Goal: Contribute content: Add original content to the website for others to see

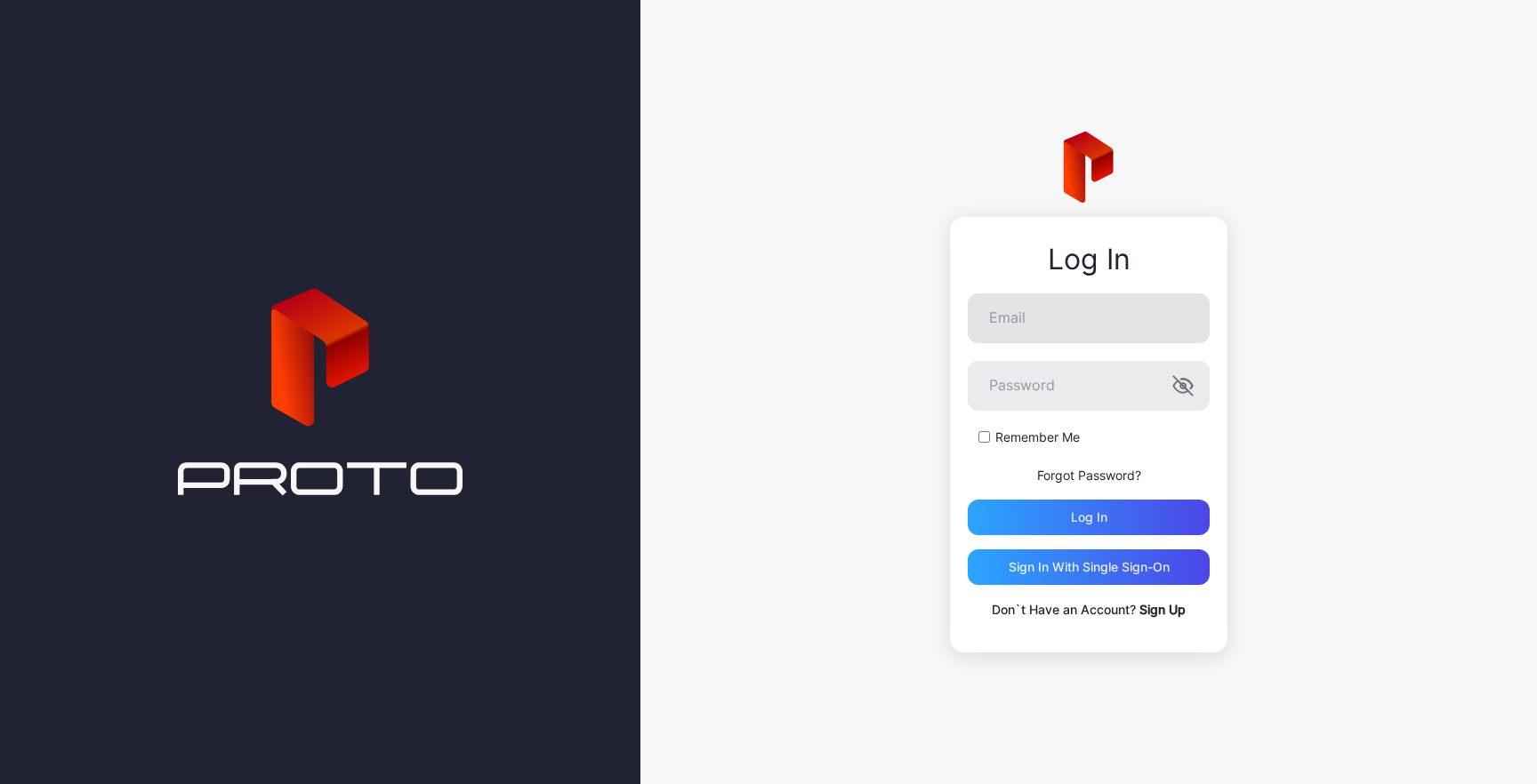
click at [1089, 323] on input "Email" at bounding box center [1088, 318] width 242 height 50
type input "**********"
click at [892, 414] on div "**********" at bounding box center [1087, 392] width 896 height 784
click at [1015, 507] on div "Log in" at bounding box center [1088, 517] width 242 height 35
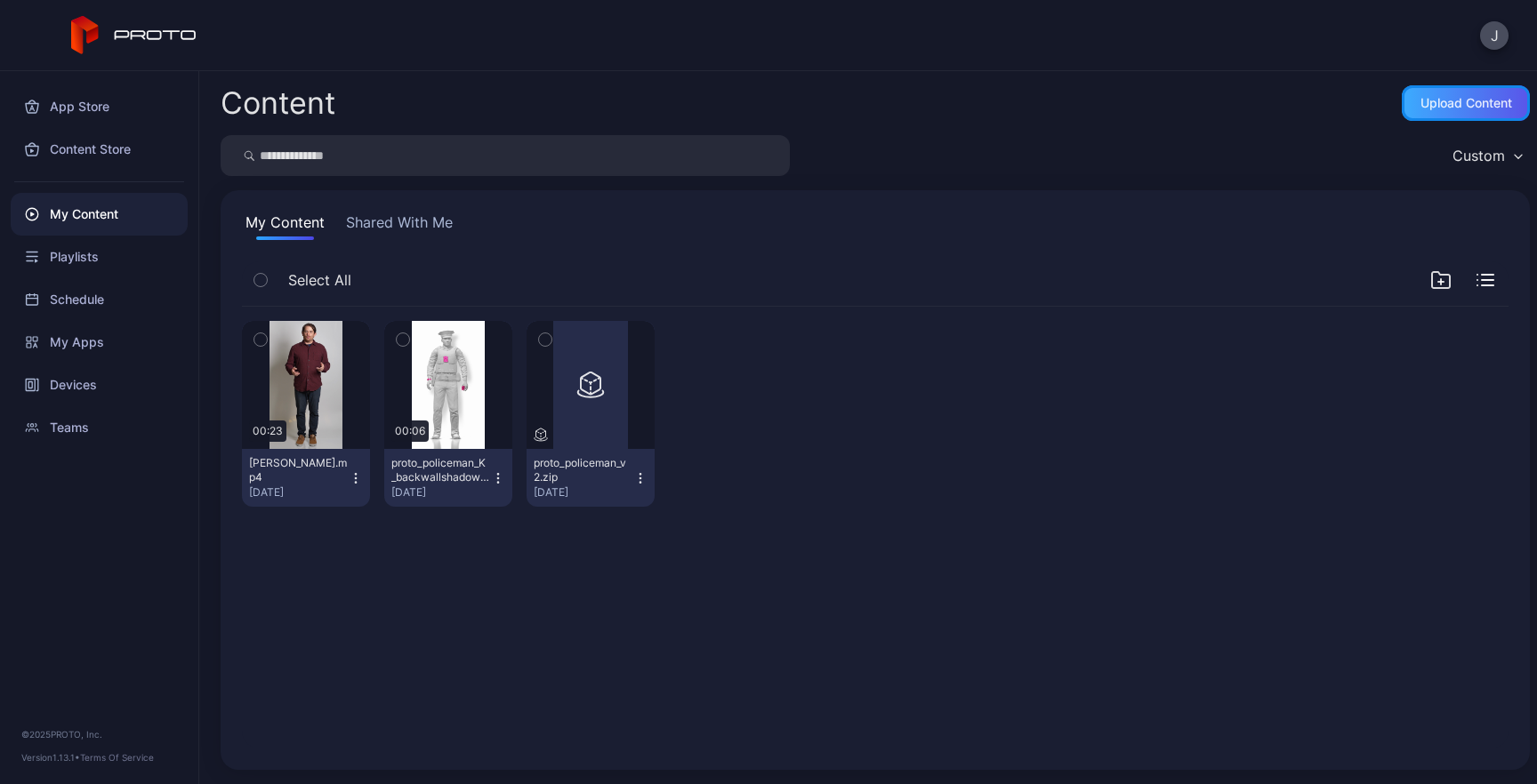
click at [1420, 88] on div "Upload Content" at bounding box center [1465, 103] width 128 height 35
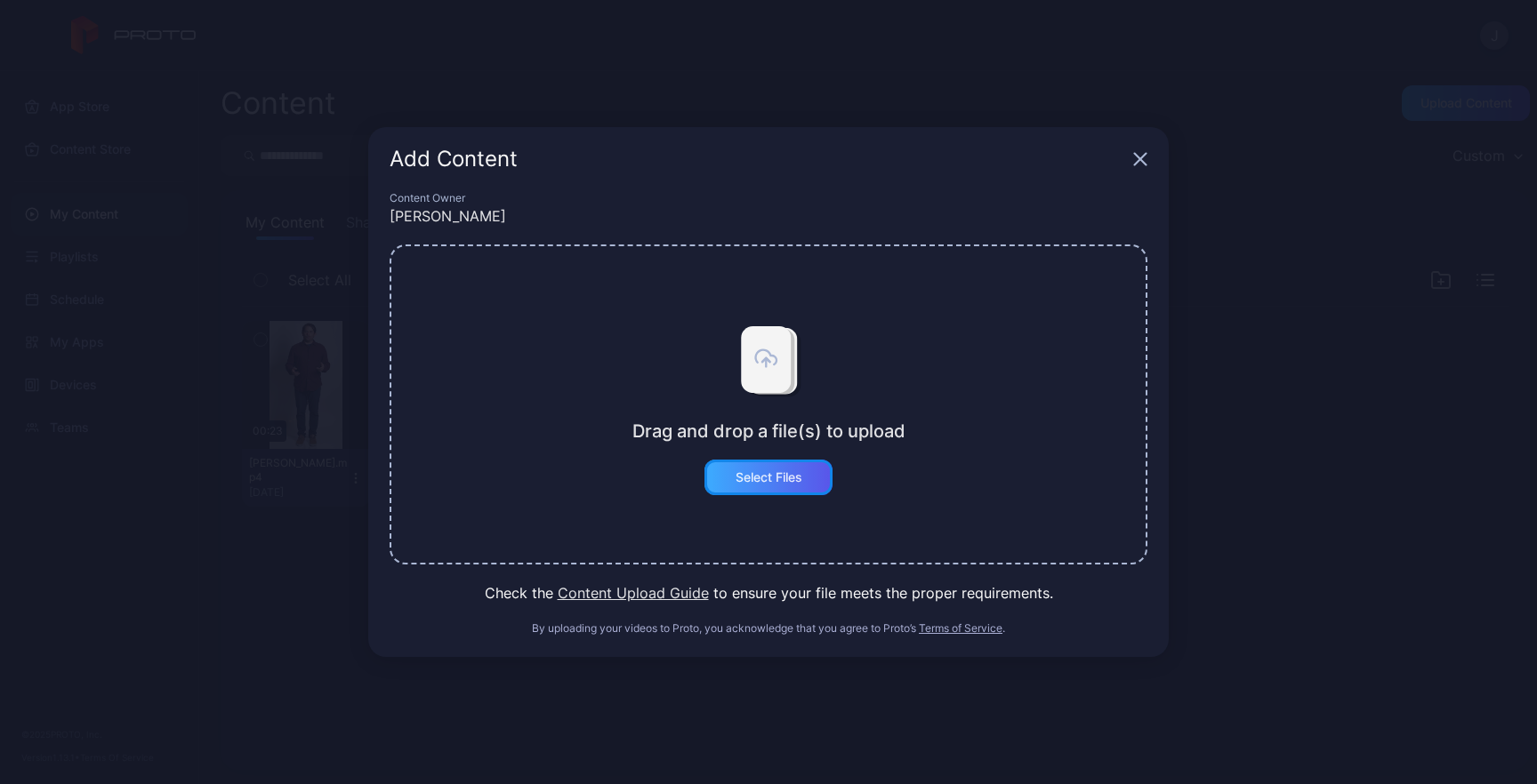
click at [755, 484] on div "Select Files" at bounding box center [768, 477] width 66 height 15
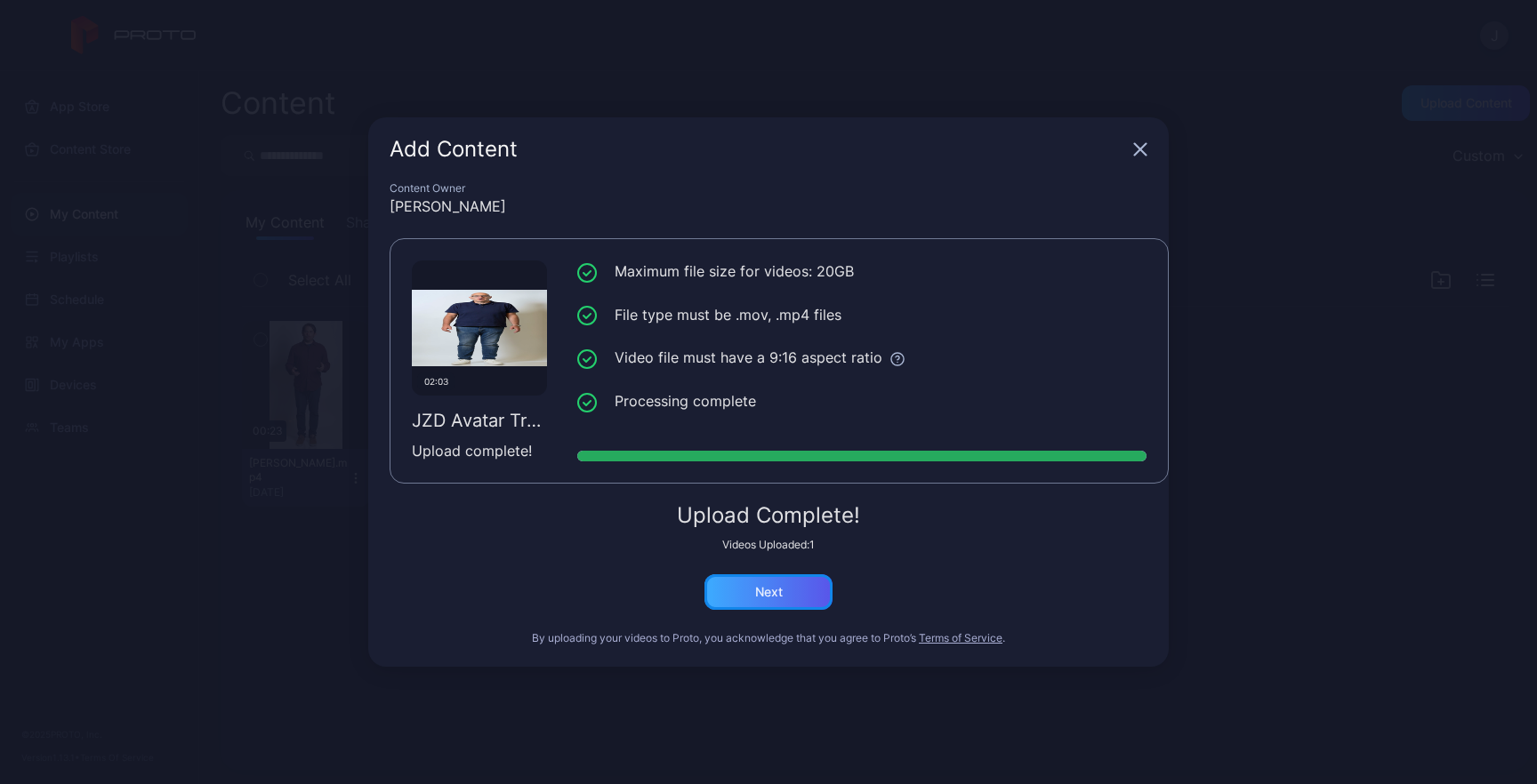
click at [786, 591] on div "Next" at bounding box center [768, 592] width 128 height 35
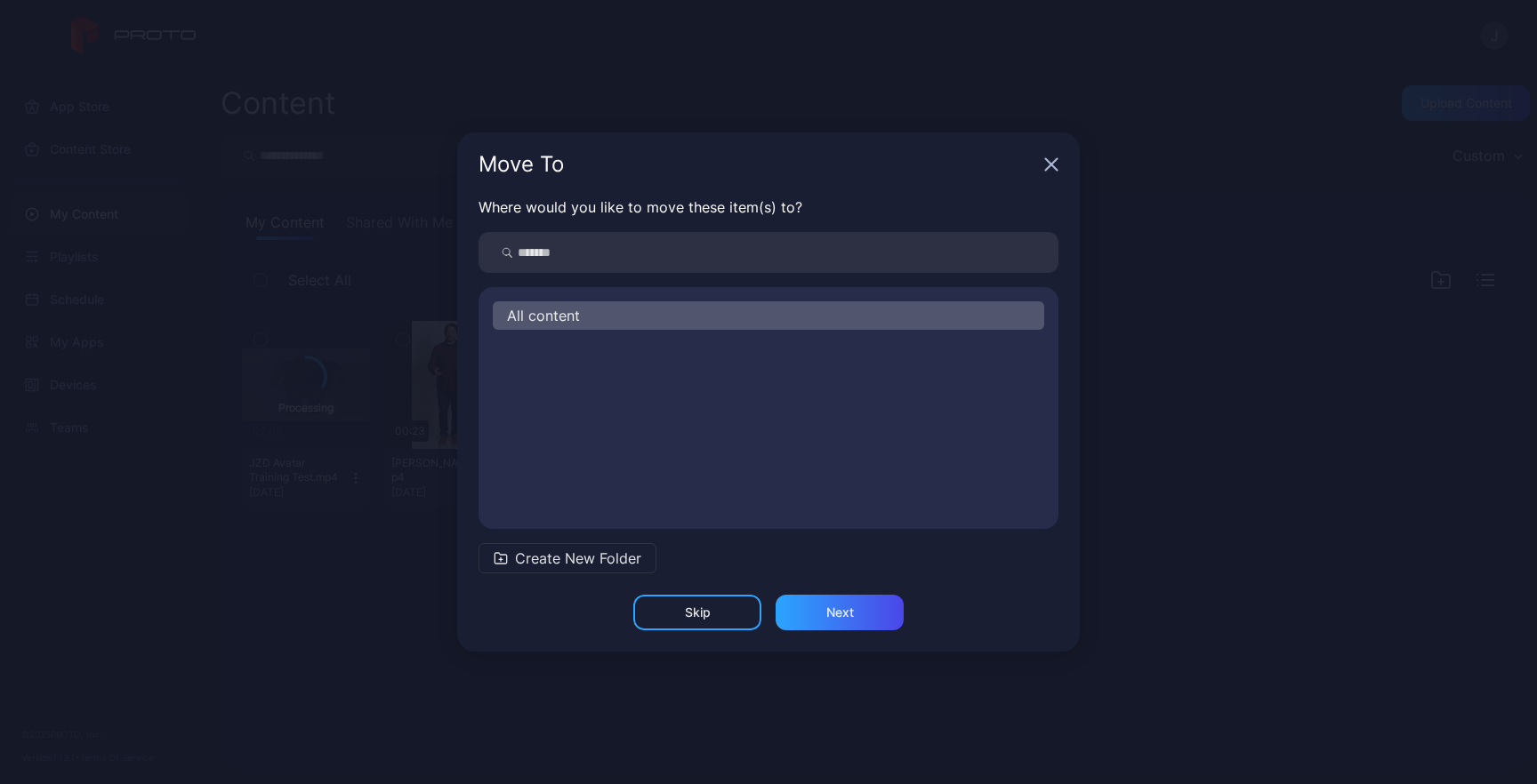
click at [1052, 160] on icon "button" at bounding box center [1050, 164] width 15 height 15
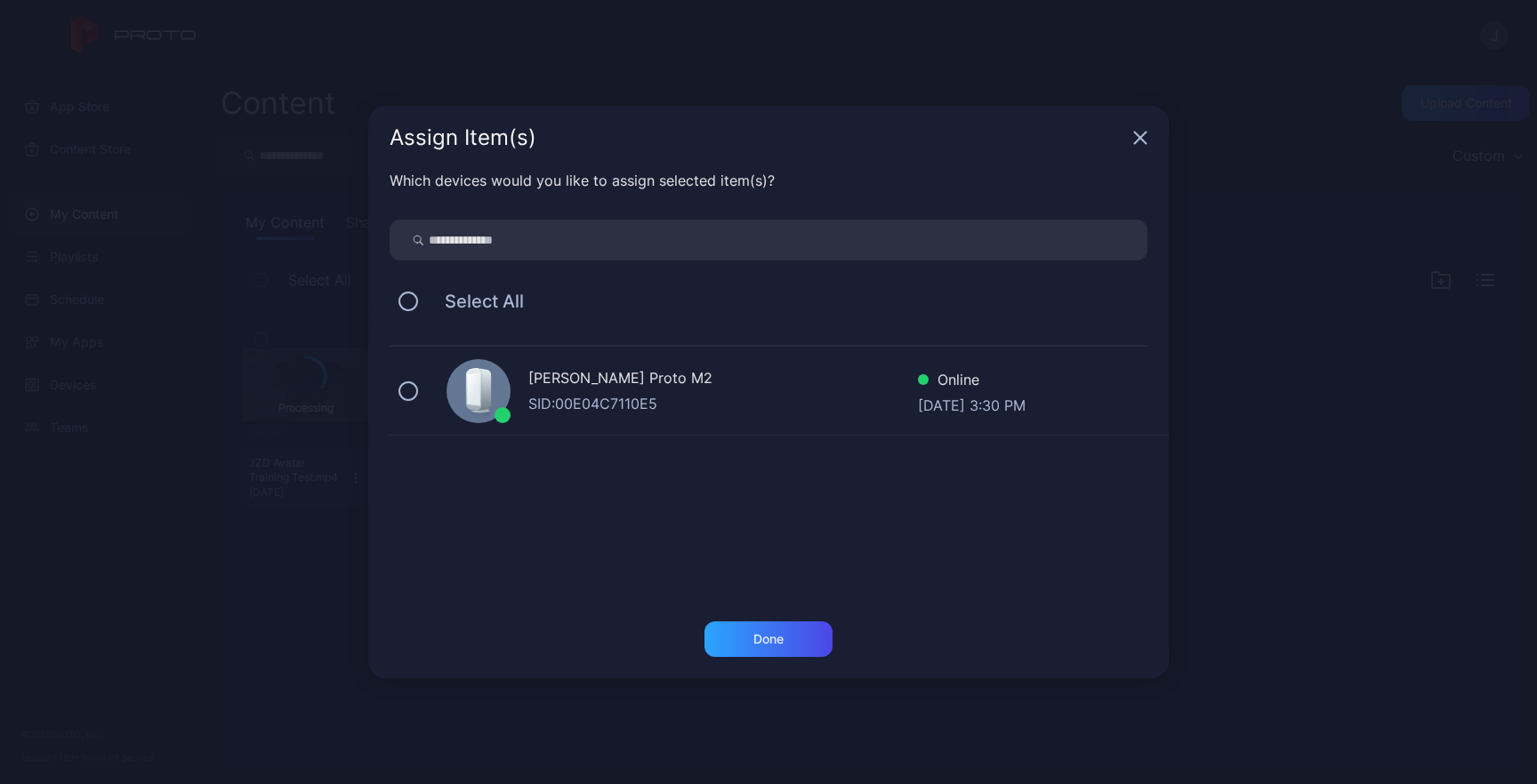
click at [560, 387] on div "[PERSON_NAME] Proto M2" at bounding box center [723, 380] width 389 height 25
click at [750, 644] on div "Done" at bounding box center [768, 639] width 128 height 35
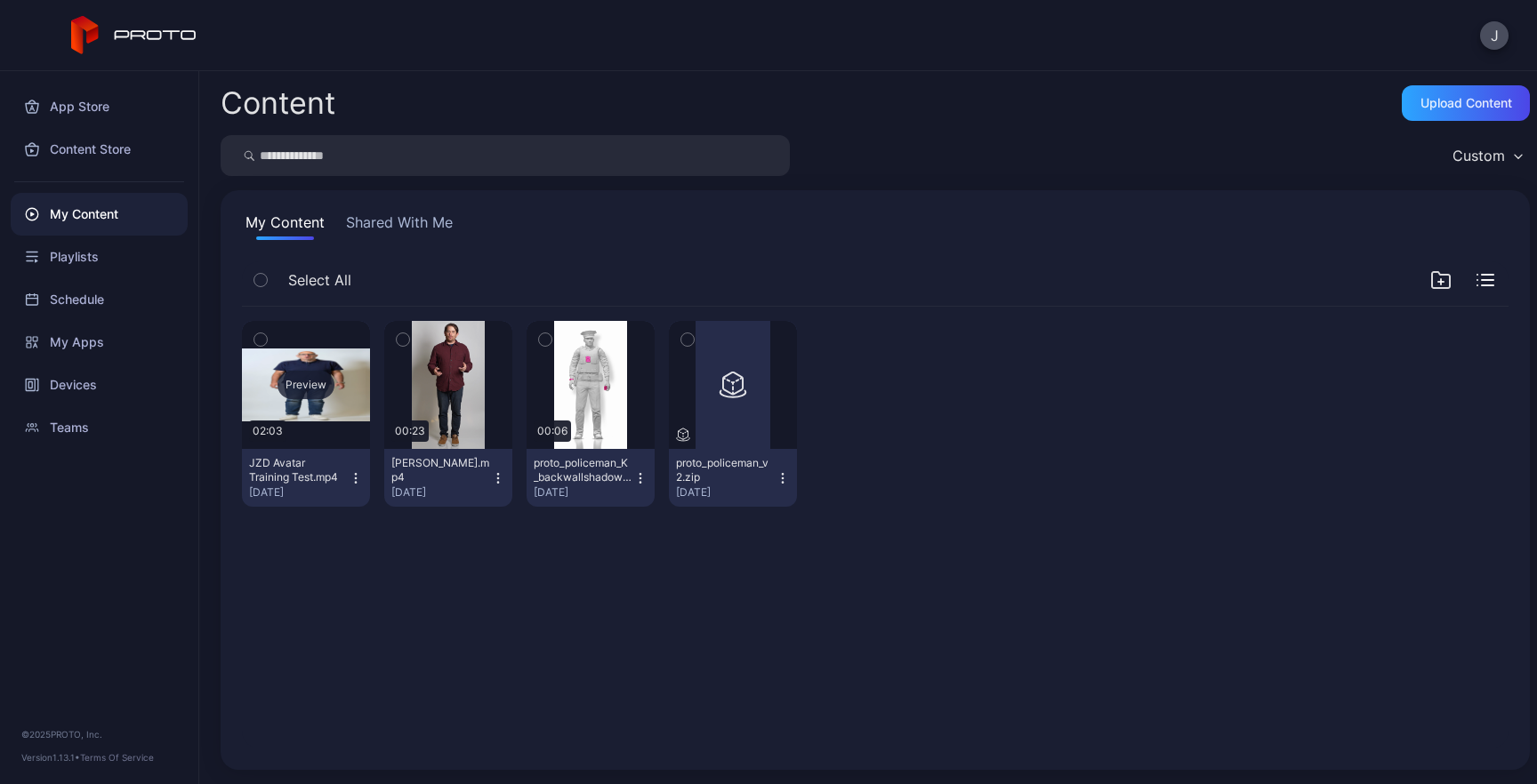
click at [346, 367] on div "Preview" at bounding box center [305, 384] width 128 height 128
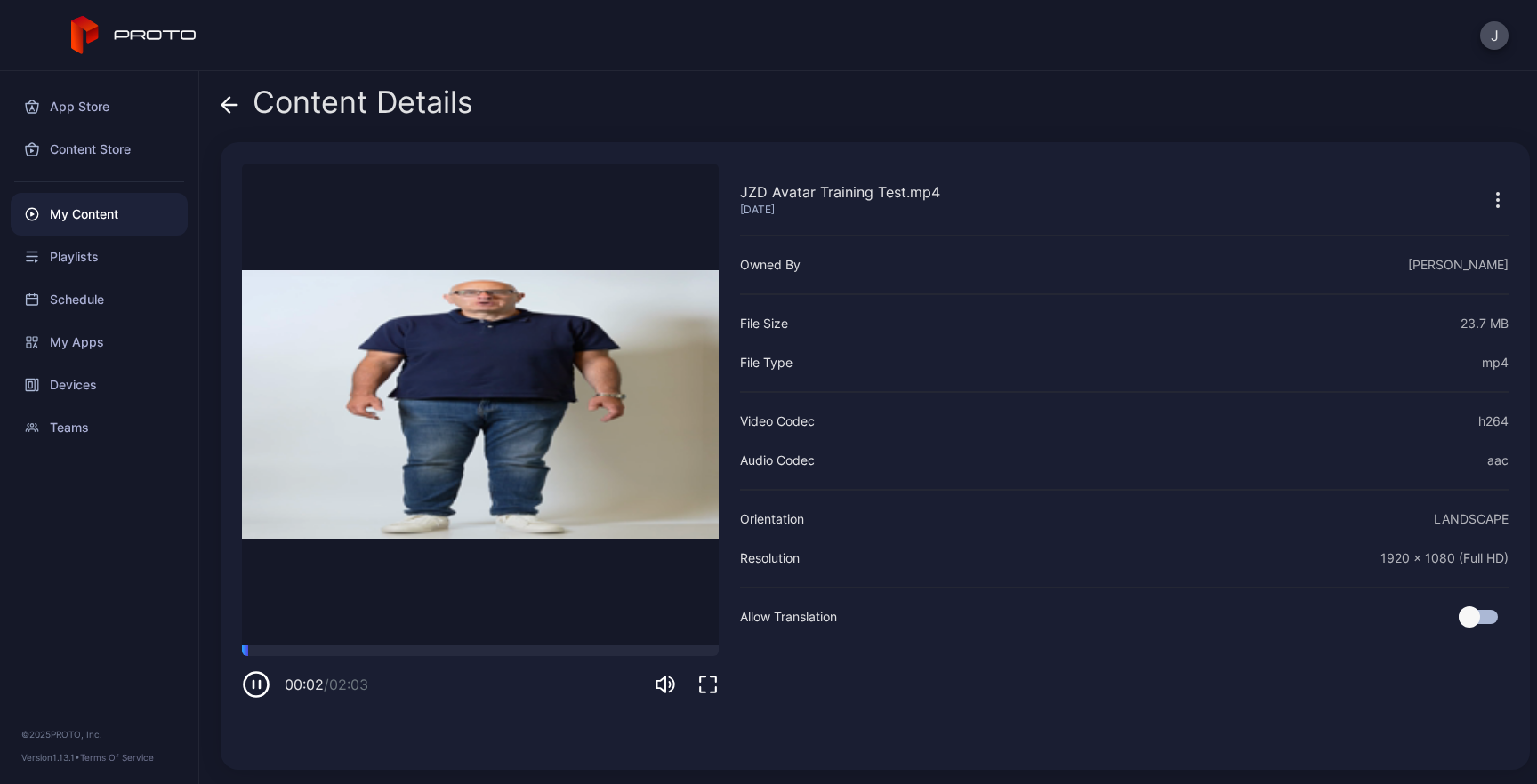
click at [442, 488] on video "Sorry, your browser doesn‘t support embedded videos" at bounding box center [480, 405] width 477 height 482
click at [257, 689] on icon "button" at bounding box center [256, 684] width 28 height 28
click at [237, 110] on icon at bounding box center [229, 104] width 18 height 18
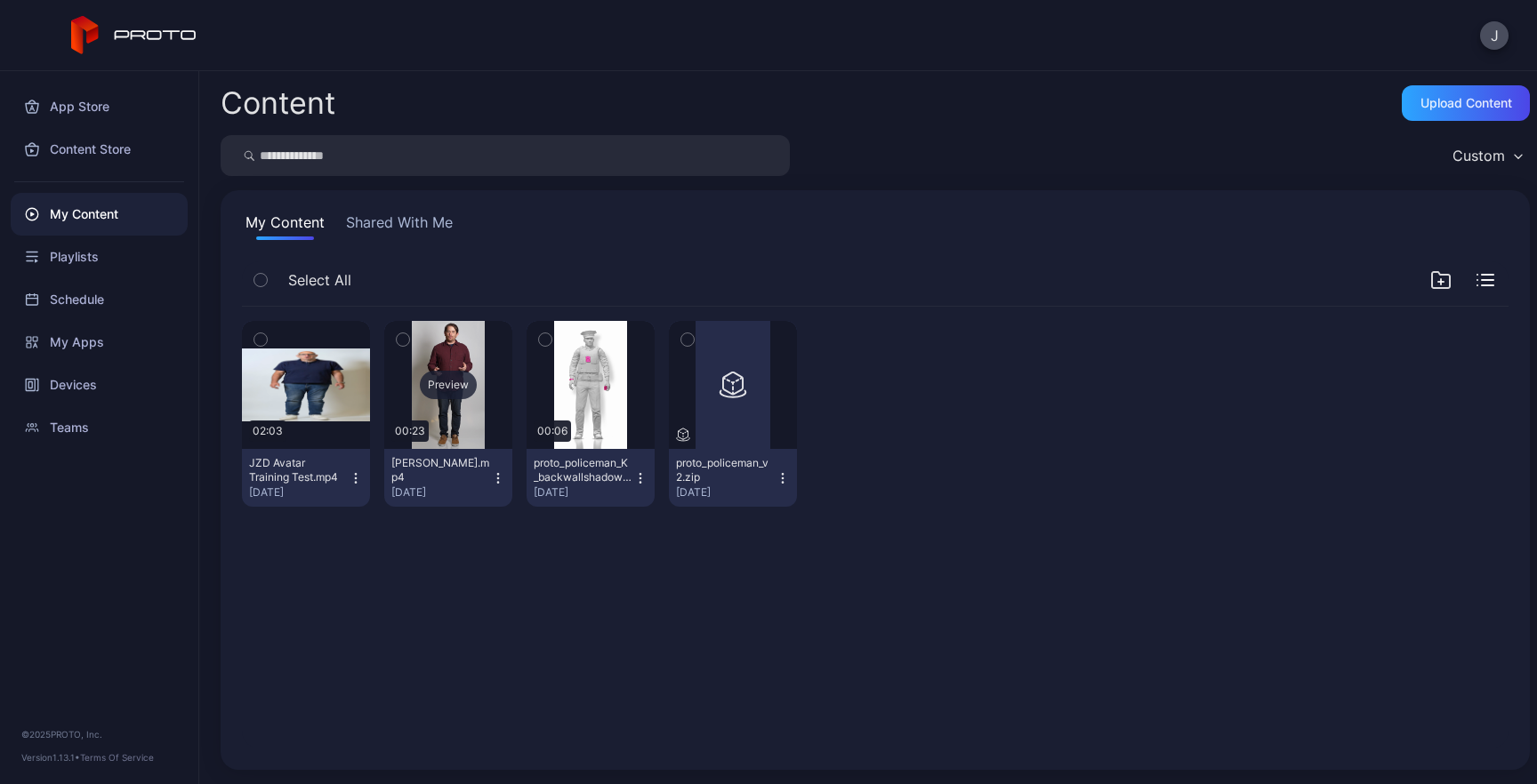
click at [482, 419] on div "Preview" at bounding box center [448, 384] width 128 height 128
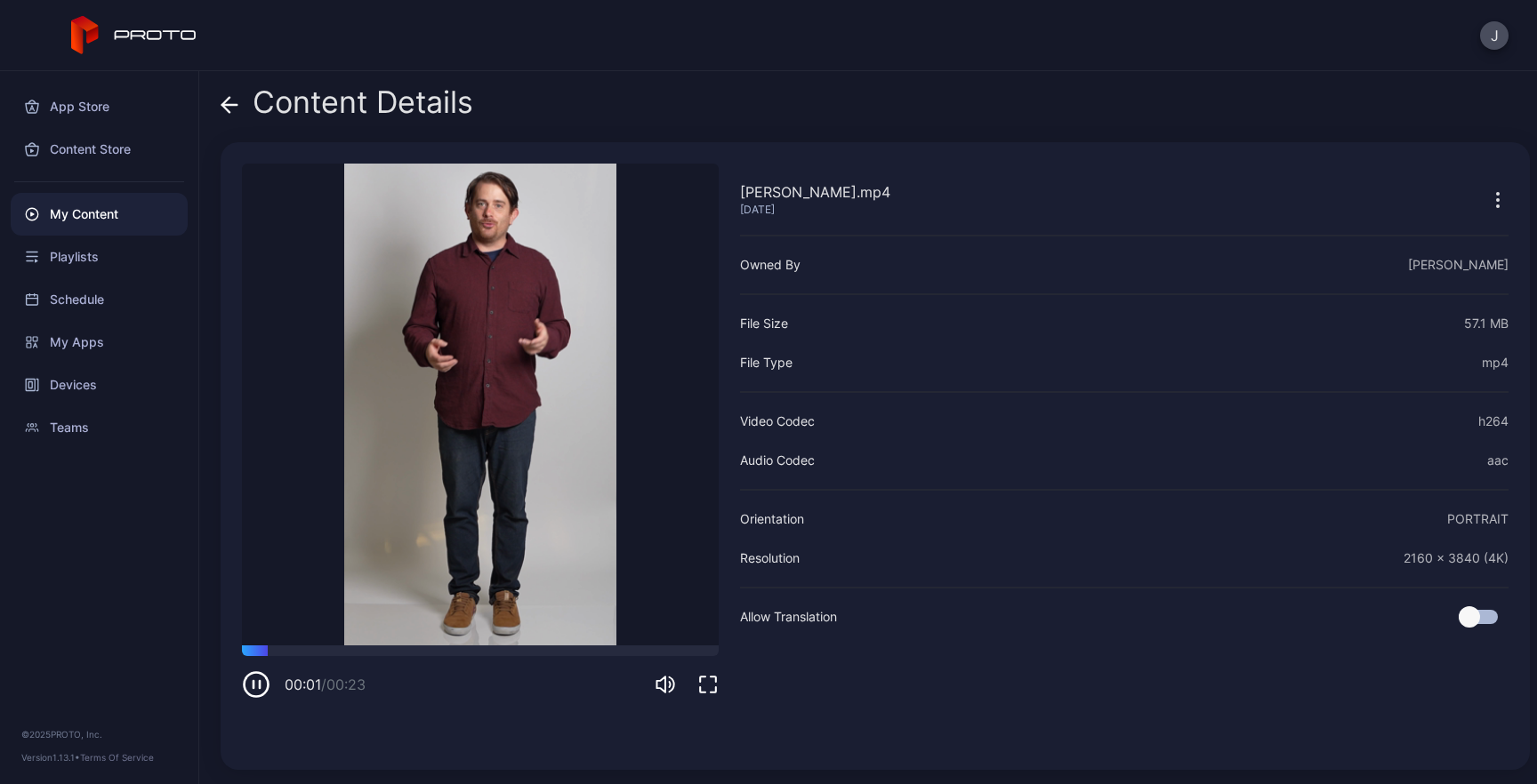
click at [232, 108] on icon at bounding box center [229, 104] width 18 height 18
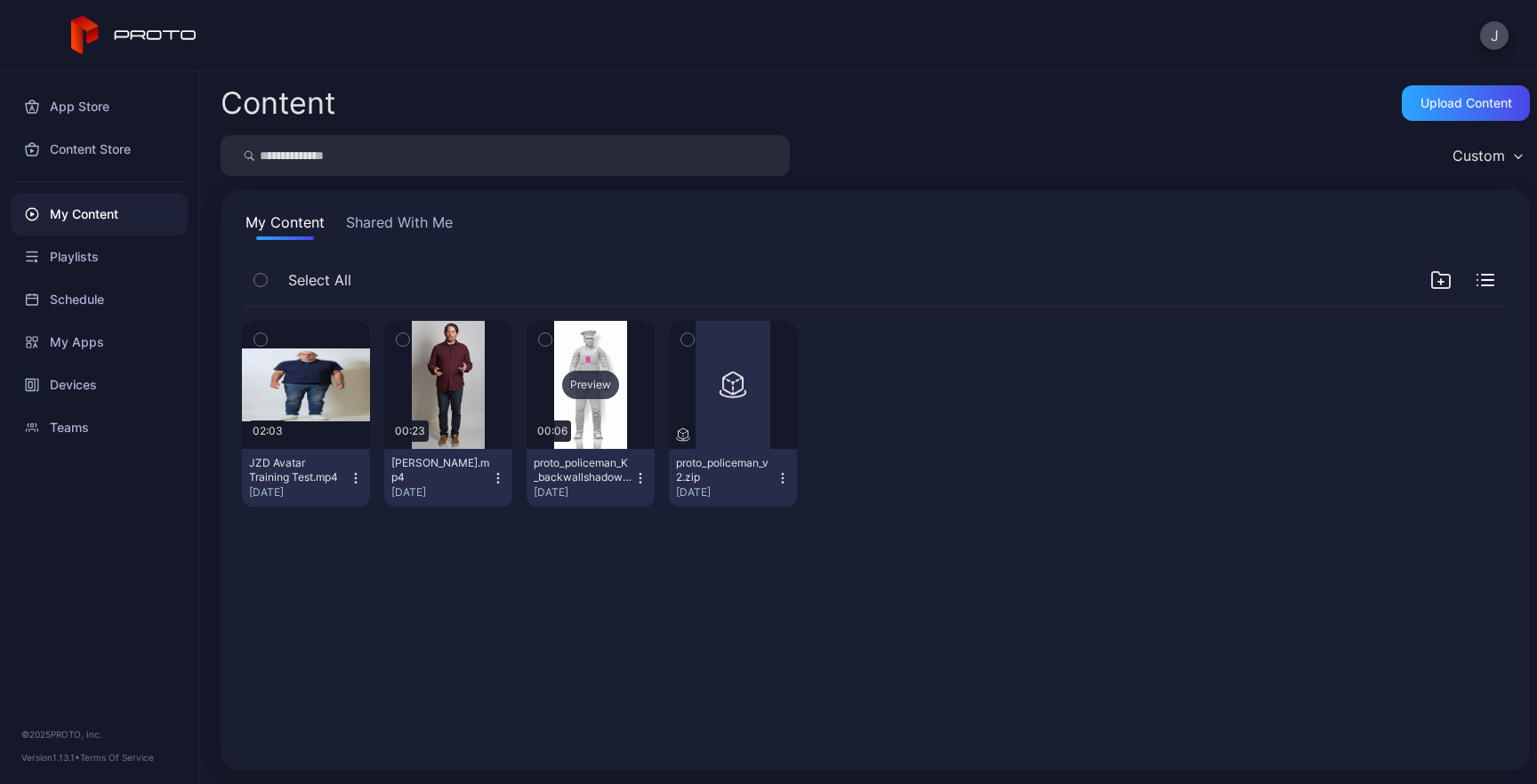
click at [650, 417] on div "Preview" at bounding box center [590, 384] width 128 height 128
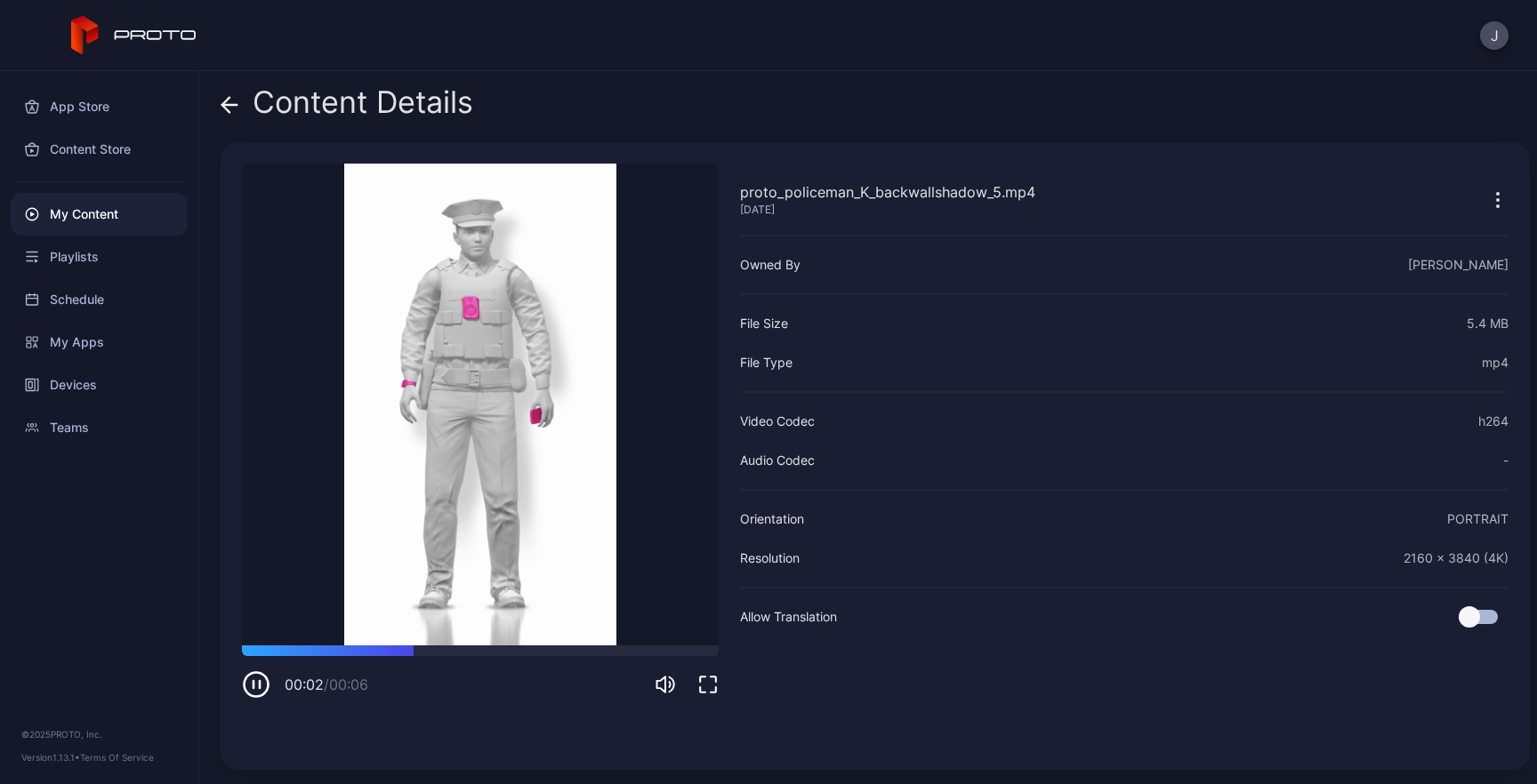
click at [237, 106] on icon at bounding box center [229, 104] width 18 height 18
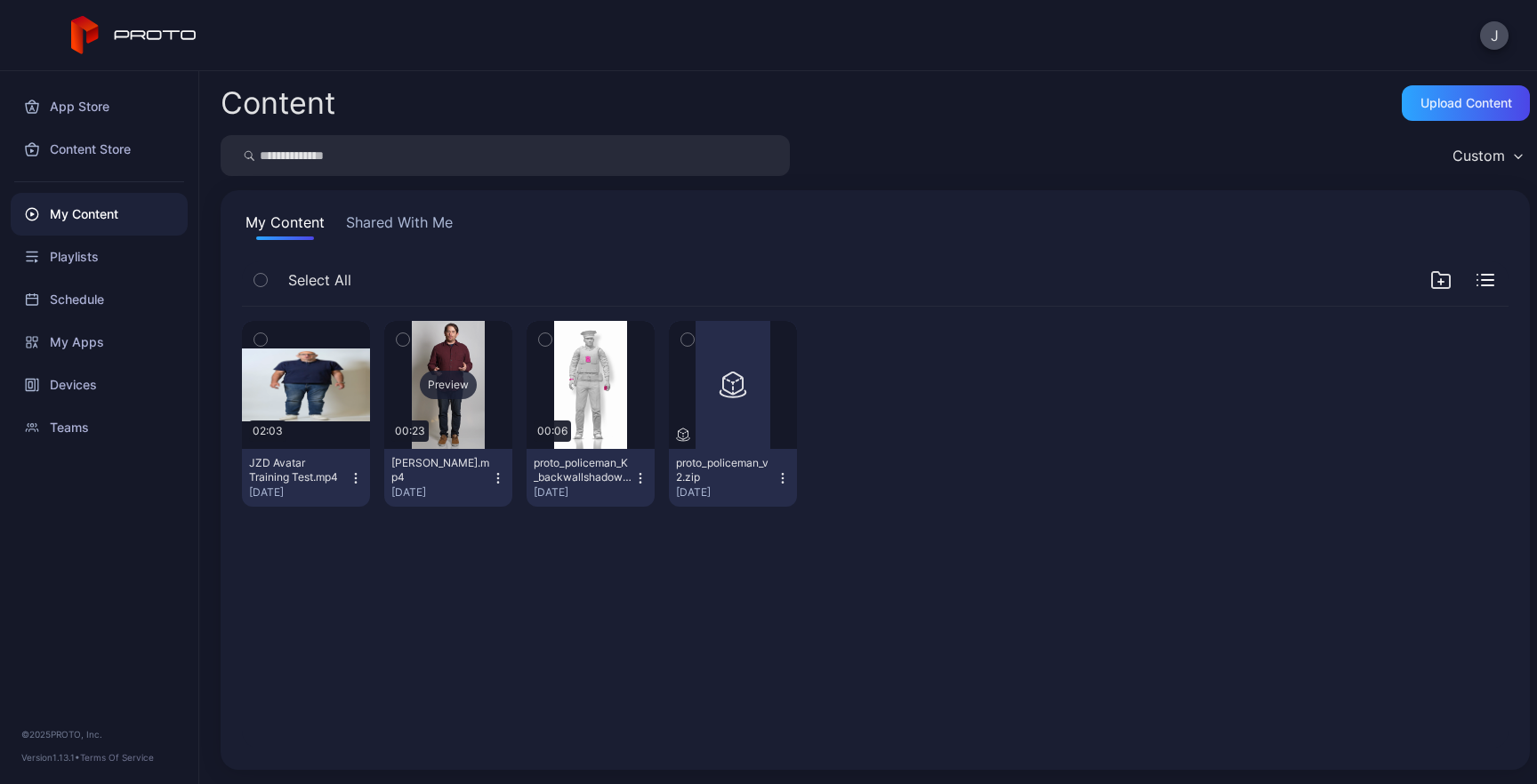
click at [471, 415] on div "Preview" at bounding box center [448, 384] width 128 height 128
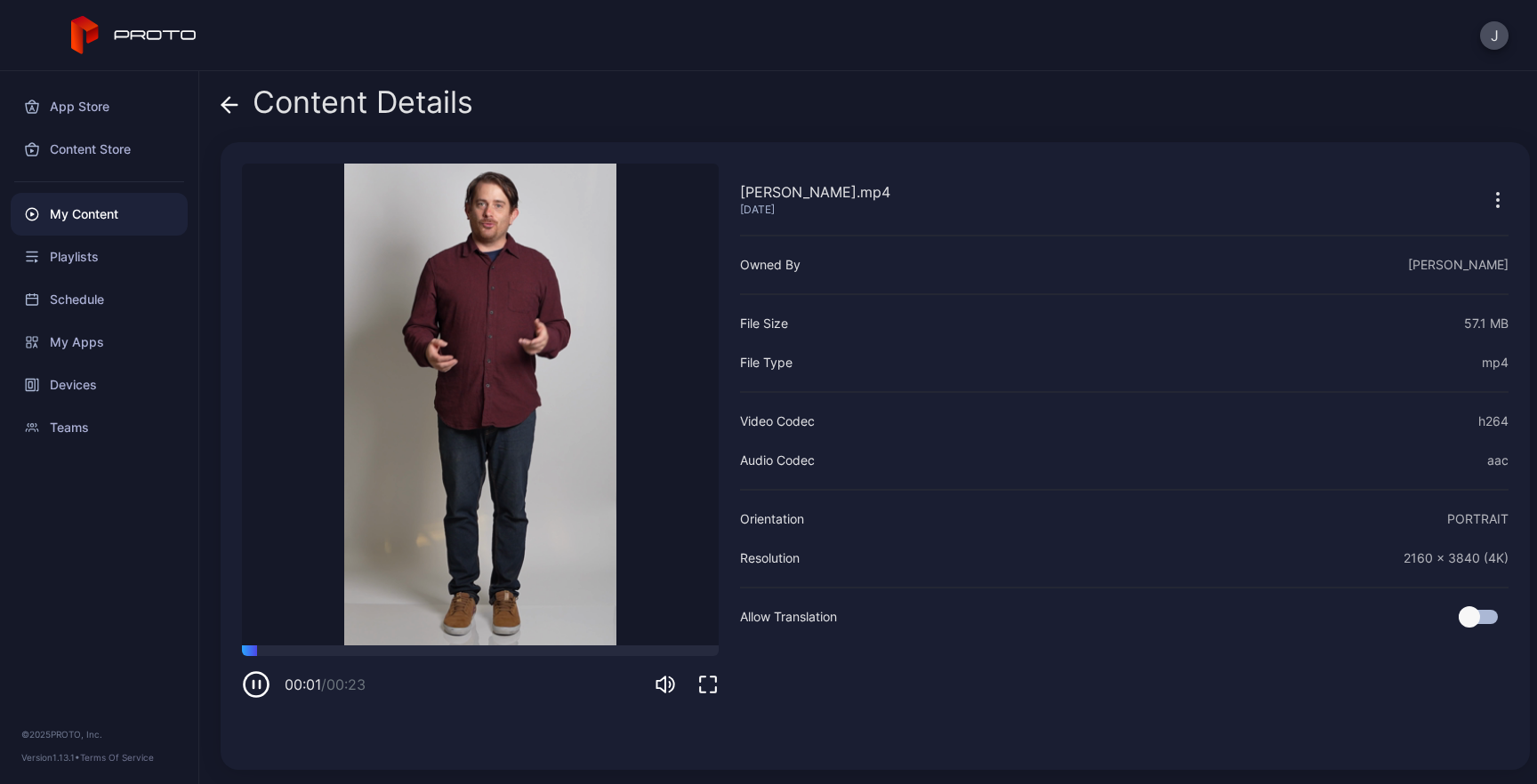
click at [237, 104] on icon at bounding box center [229, 104] width 18 height 18
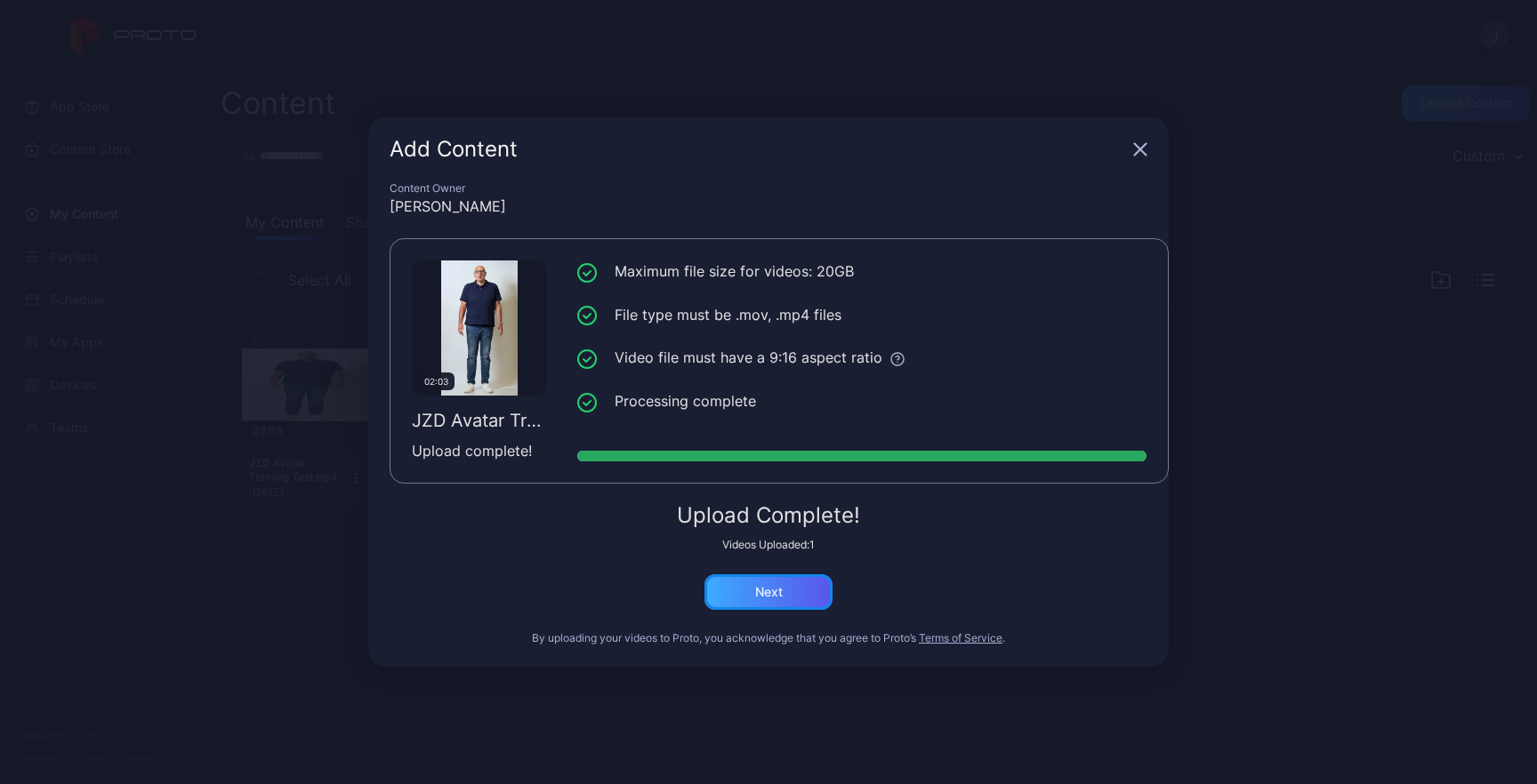
click at [782, 598] on div "Next" at bounding box center [768, 592] width 128 height 35
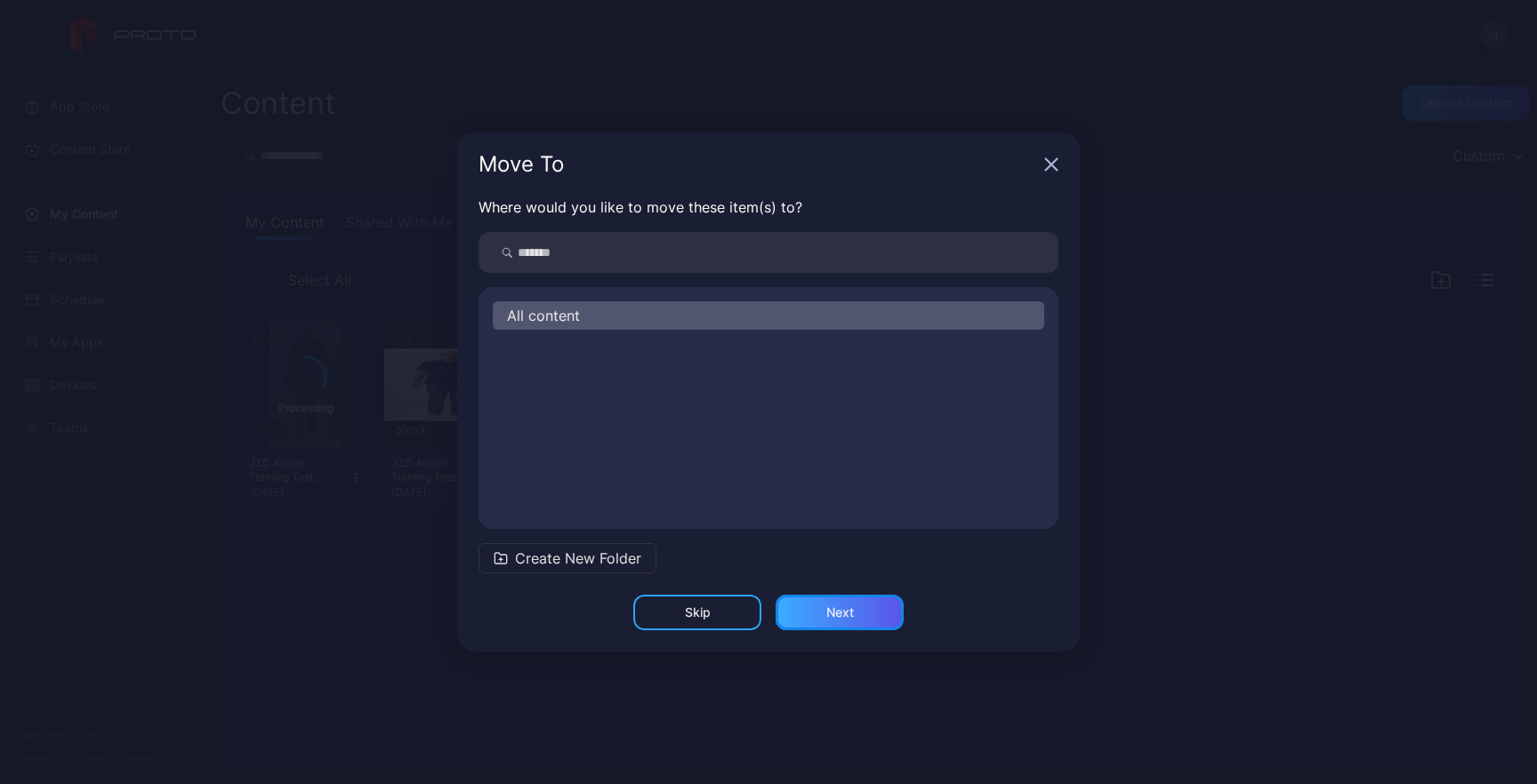
click at [839, 609] on div "Next" at bounding box center [840, 612] width 27 height 15
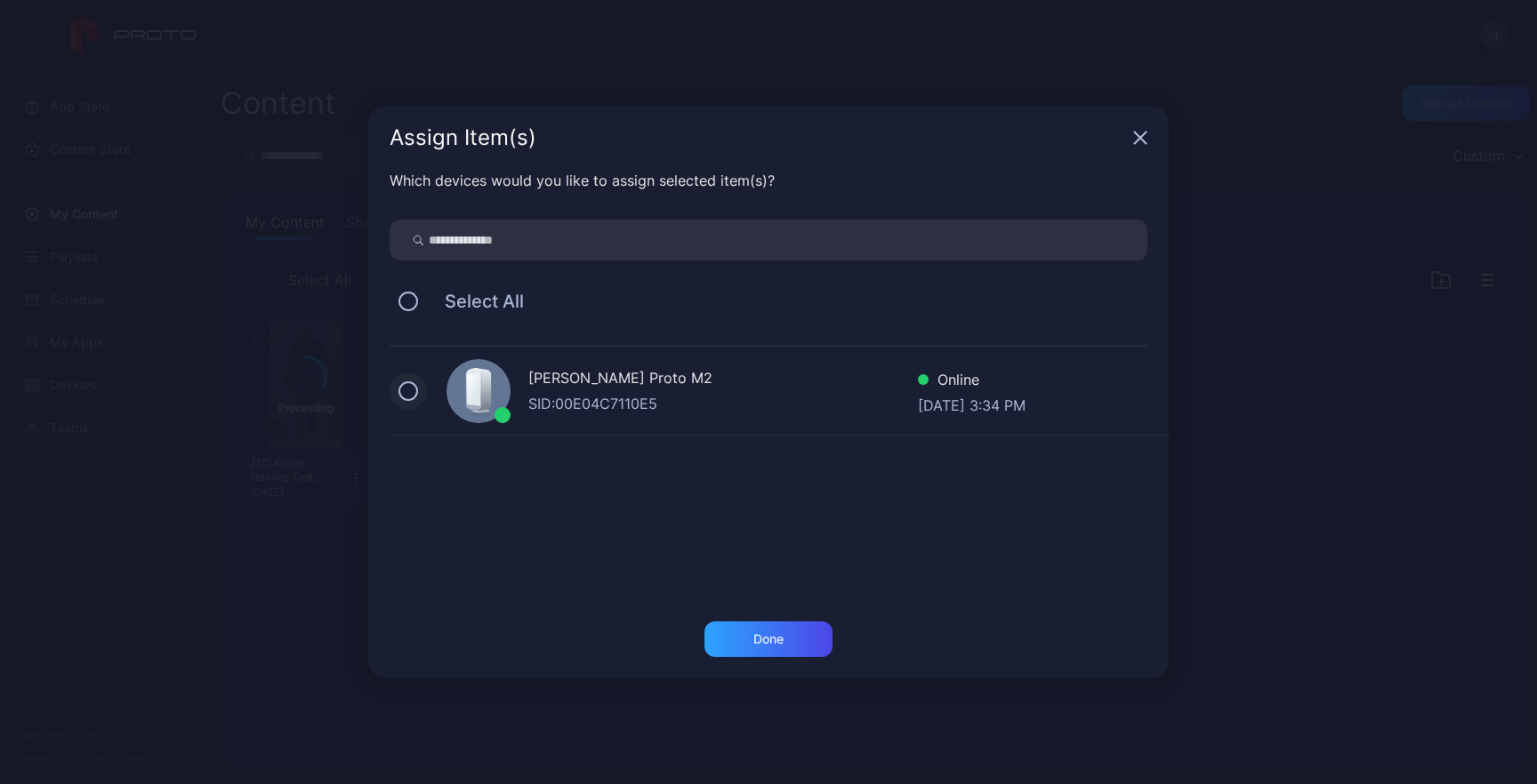
click at [412, 387] on button at bounding box center [408, 391] width 20 height 20
click at [751, 637] on div "Done" at bounding box center [768, 639] width 128 height 35
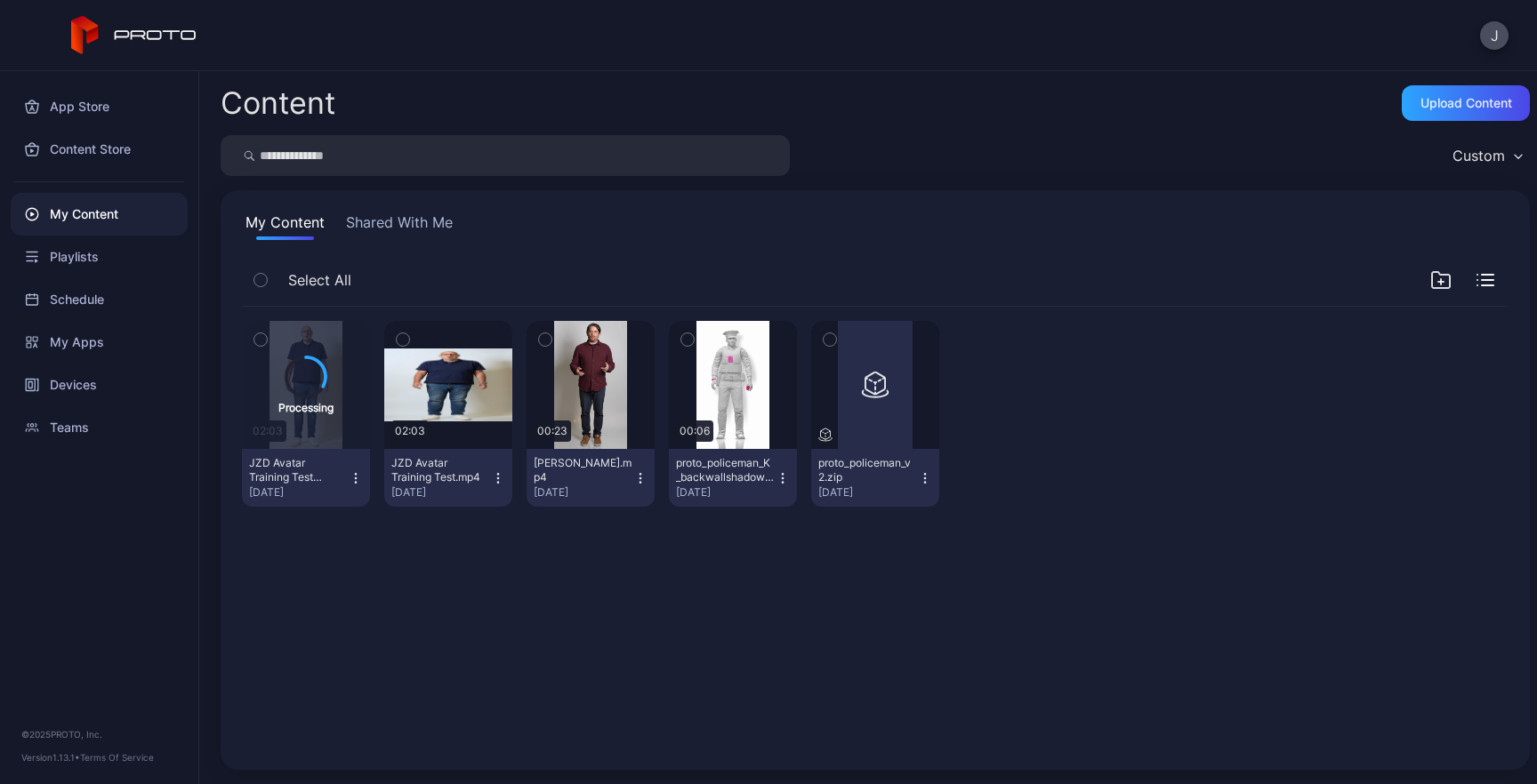
click at [505, 479] on icon "button" at bounding box center [497, 478] width 15 height 15
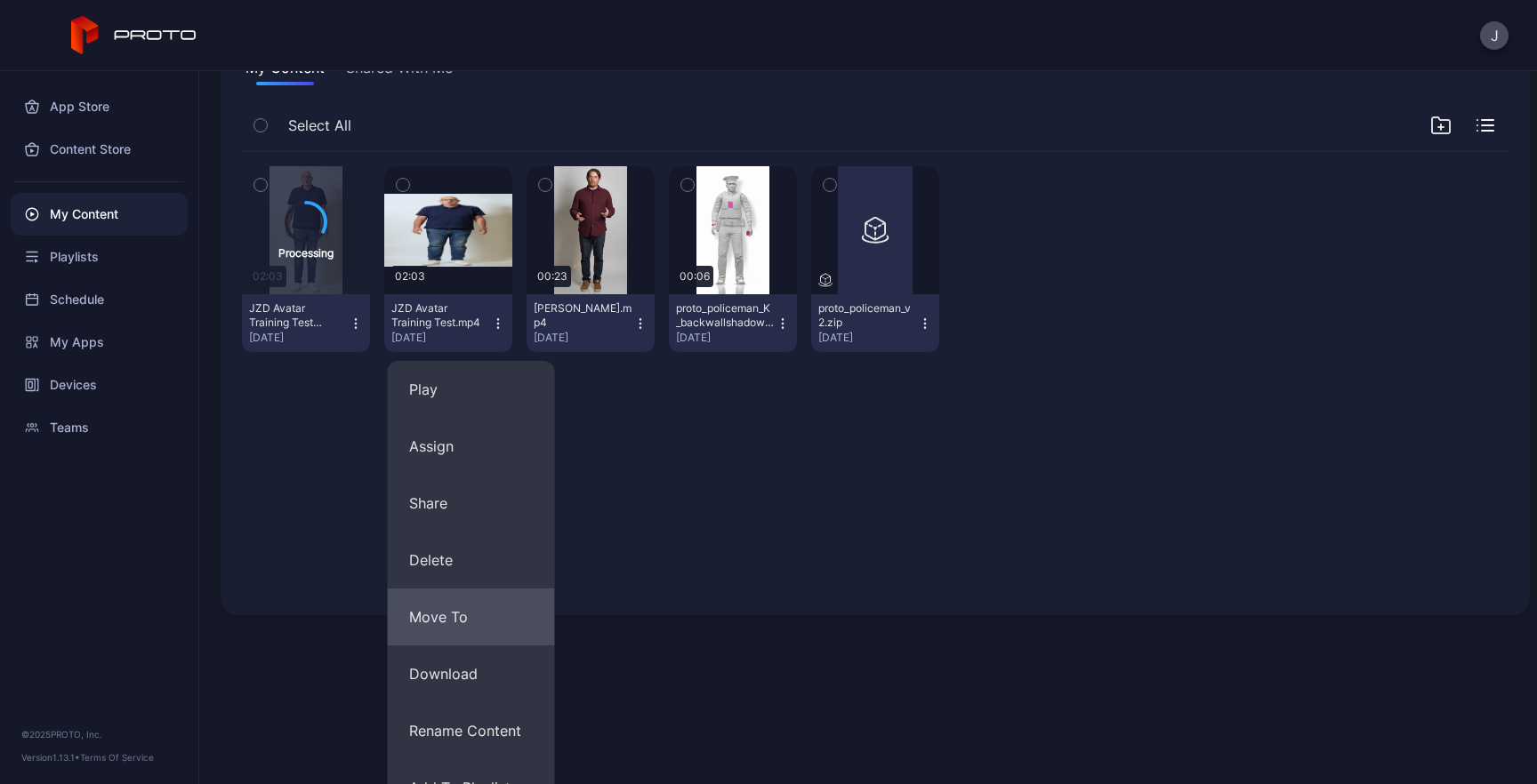
scroll to position [156, 0]
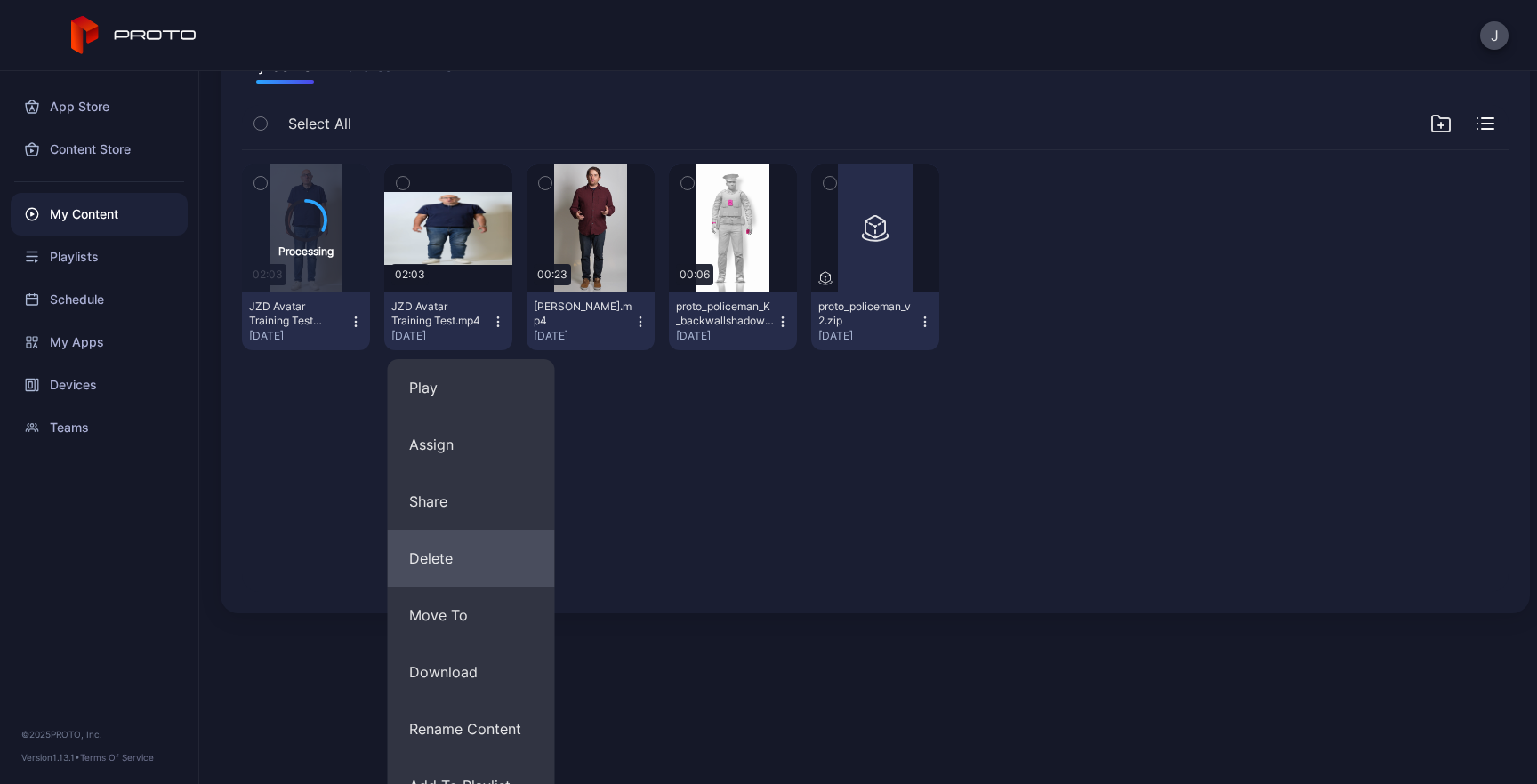
click at [449, 573] on button "Delete" at bounding box center [471, 558] width 167 height 57
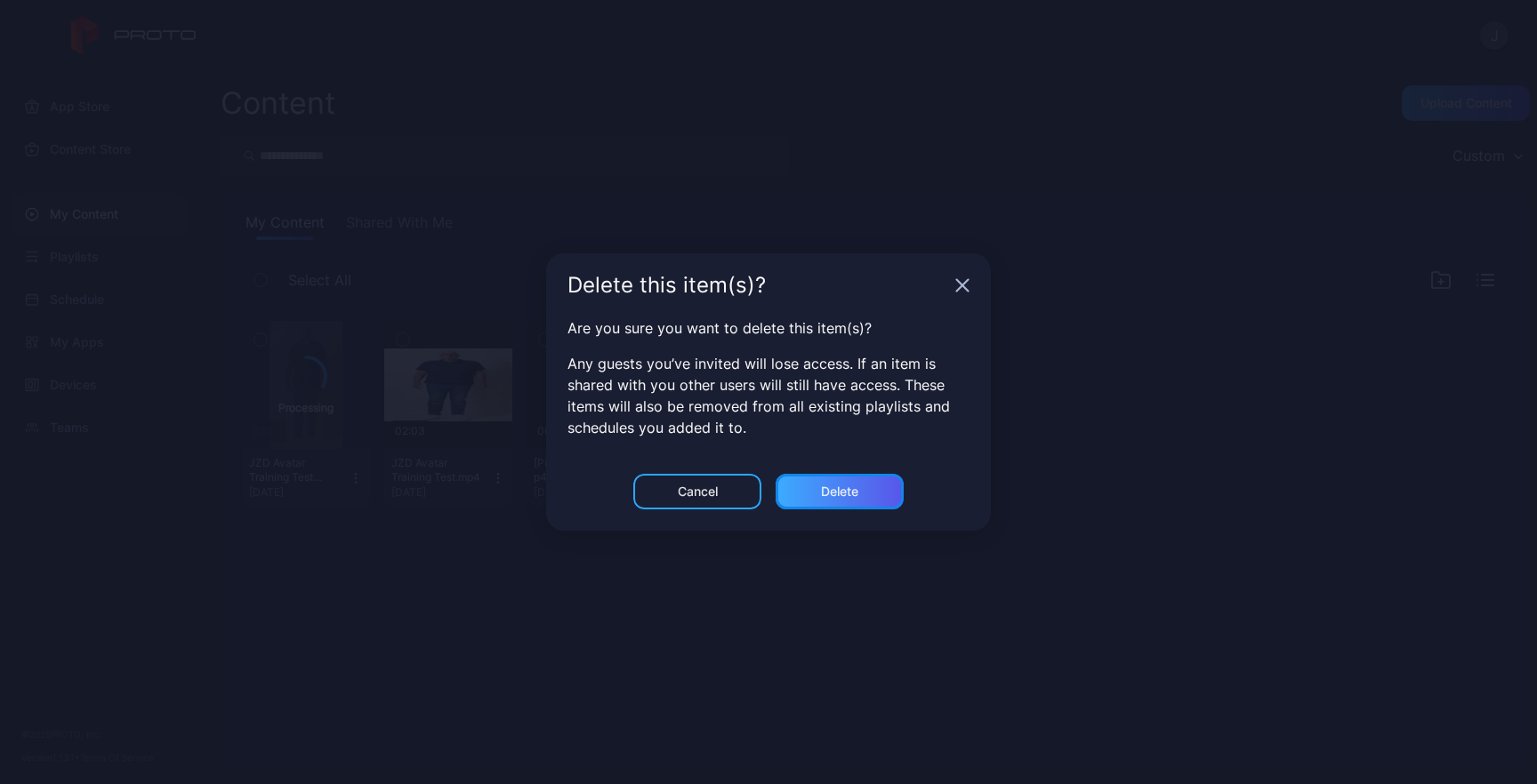
click at [852, 500] on div "Delete" at bounding box center [839, 491] width 128 height 35
